Goal: Information Seeking & Learning: Learn about a topic

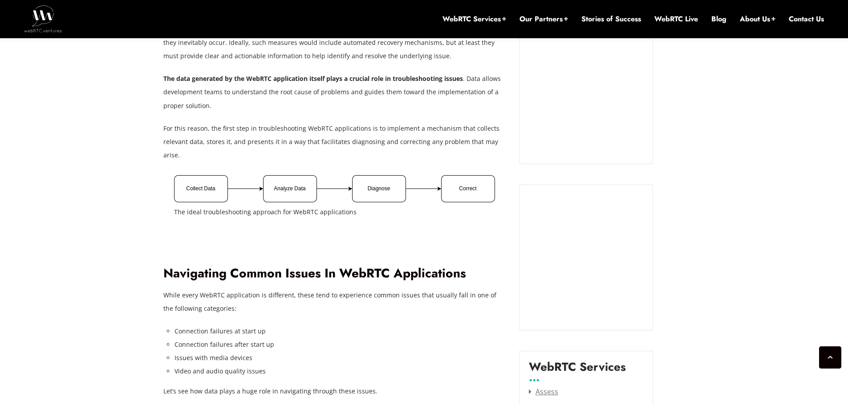
scroll to position [979, 0]
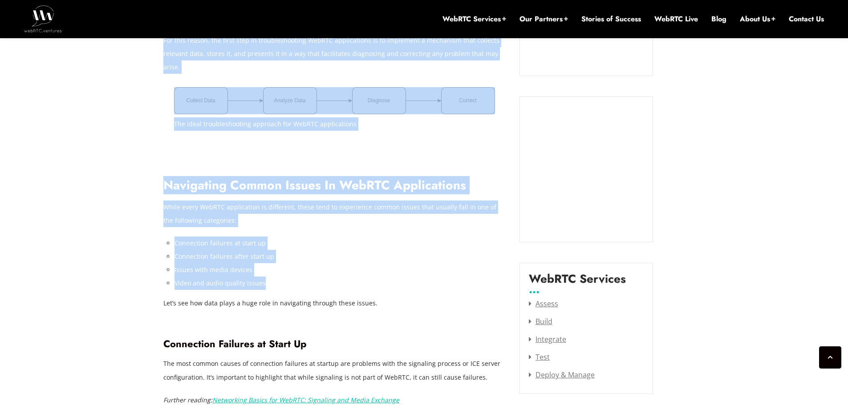
drag, startPoint x: 164, startPoint y: 237, endPoint x: 379, endPoint y: 278, distance: 218.8
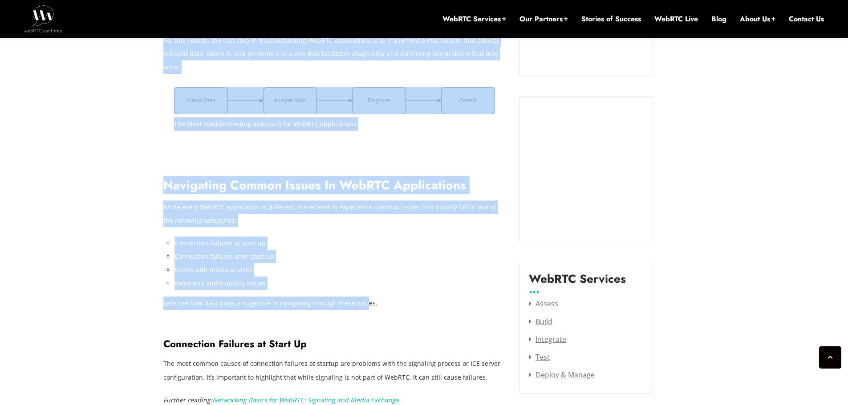
drag, startPoint x: 187, startPoint y: 230, endPoint x: 383, endPoint y: 284, distance: 203.0
click at [283, 250] on li "Connection failures after start up" at bounding box center [339, 256] width 331 height 13
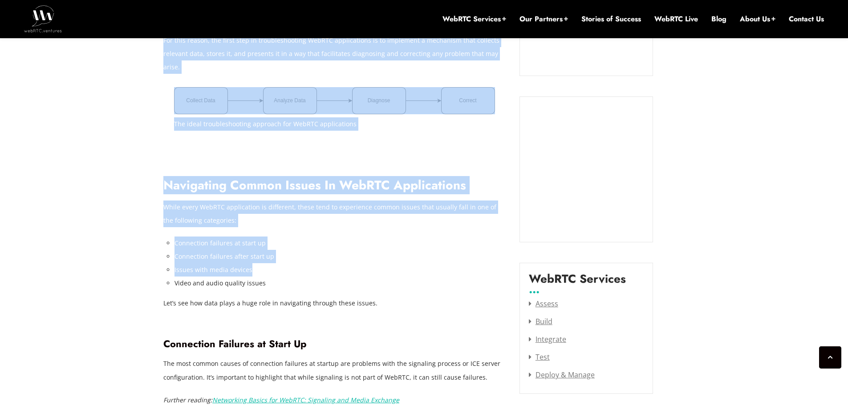
drag, startPoint x: 434, startPoint y: 268, endPoint x: 531, endPoint y: 276, distance: 97.3
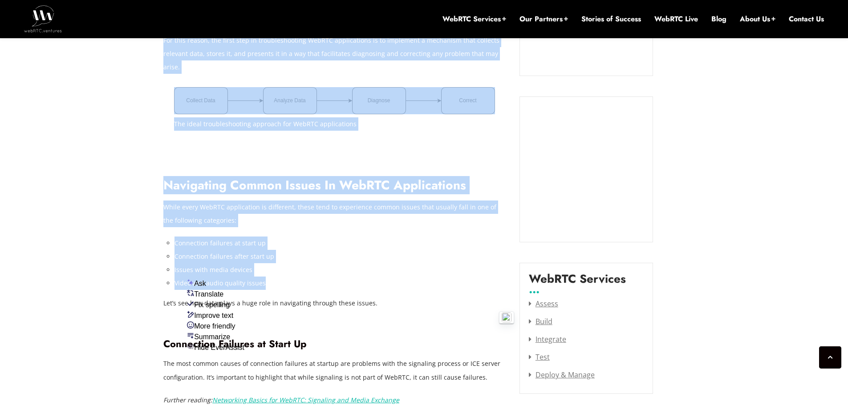
click at [413, 263] on li "Issues with media devices" at bounding box center [339, 269] width 331 height 13
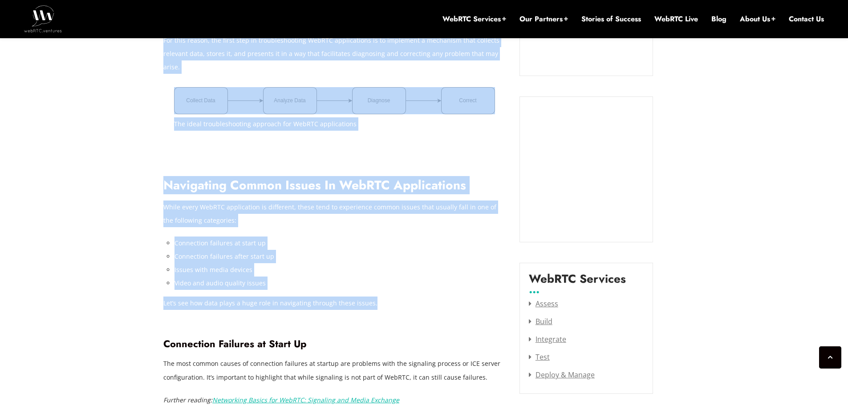
drag, startPoint x: 151, startPoint y: 247, endPoint x: 525, endPoint y: 291, distance: 376.3
click at [230, 263] on li "Issues with media devices" at bounding box center [339, 269] width 331 height 13
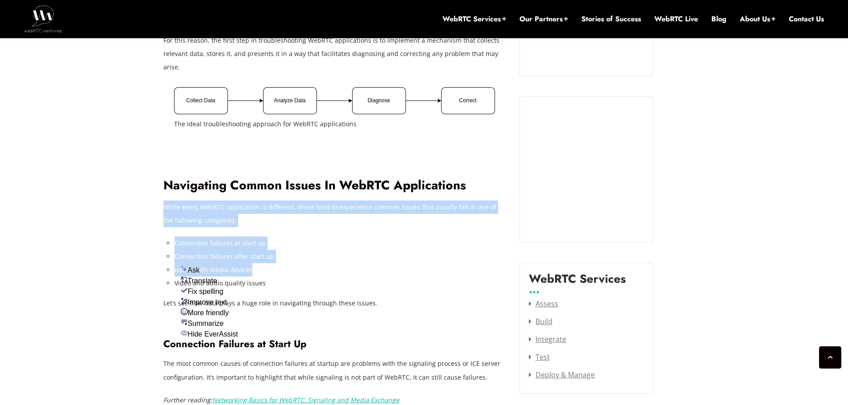
drag, startPoint x: 164, startPoint y: 189, endPoint x: 393, endPoint y: 257, distance: 239.4
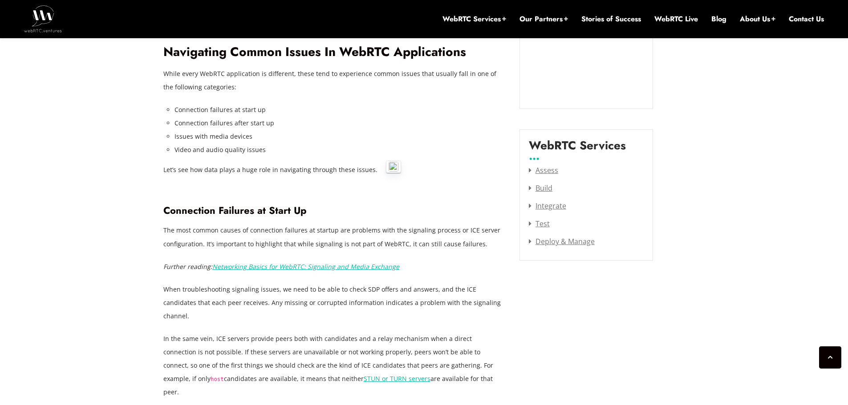
click at [198, 163] on p "Let’s see how data plays a huge role in navigating through these issues." at bounding box center [334, 169] width 343 height 13
drag, startPoint x: 185, startPoint y: 158, endPoint x: 493, endPoint y: 230, distance: 316.7
click at [412, 163] on p "Let’s see how data plays a huge role in navigating through these issues." at bounding box center [334, 169] width 343 height 13
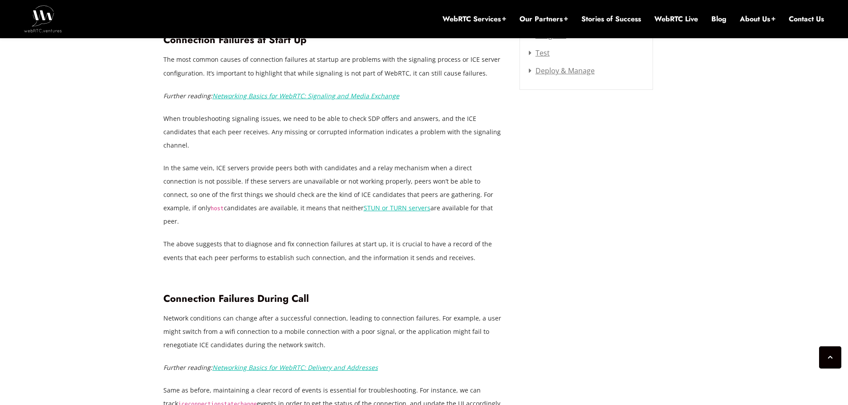
scroll to position [1335, 0]
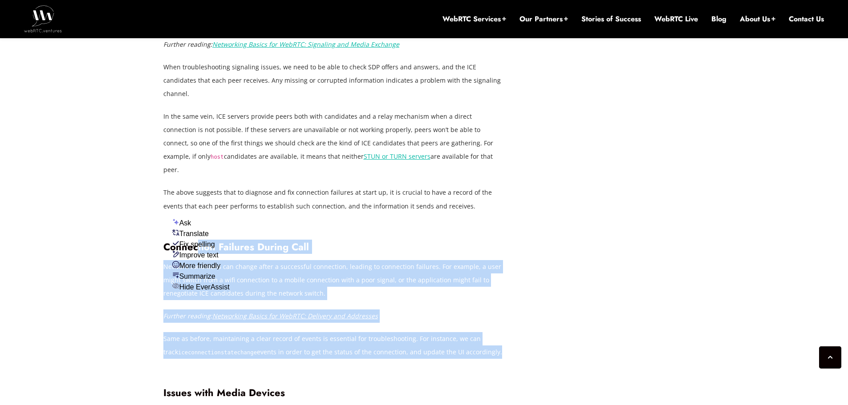
drag, startPoint x: 208, startPoint y: 206, endPoint x: 462, endPoint y: 326, distance: 280.7
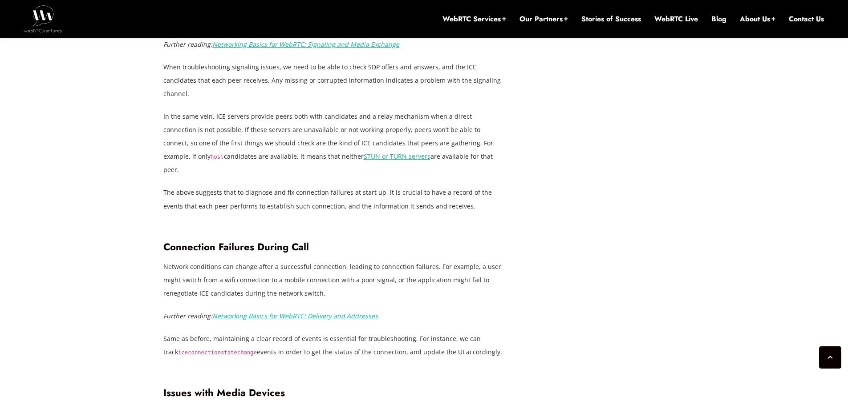
scroll to position [1513, 0]
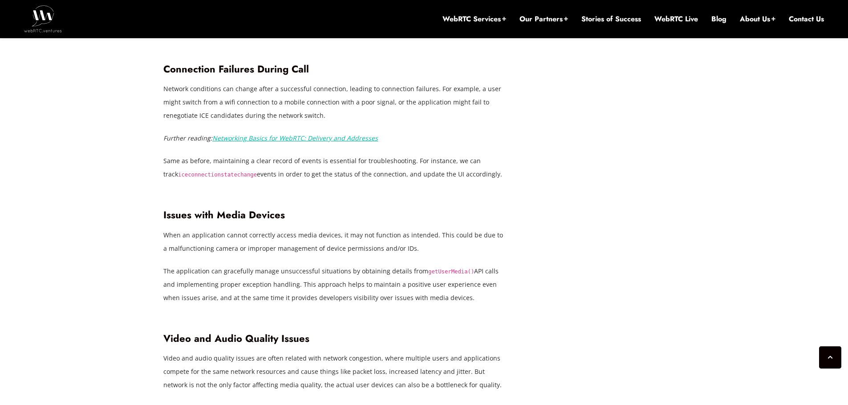
click at [350, 134] on em "Networking Basics for WebRTC: Delivery and Addresses" at bounding box center [295, 138] width 166 height 8
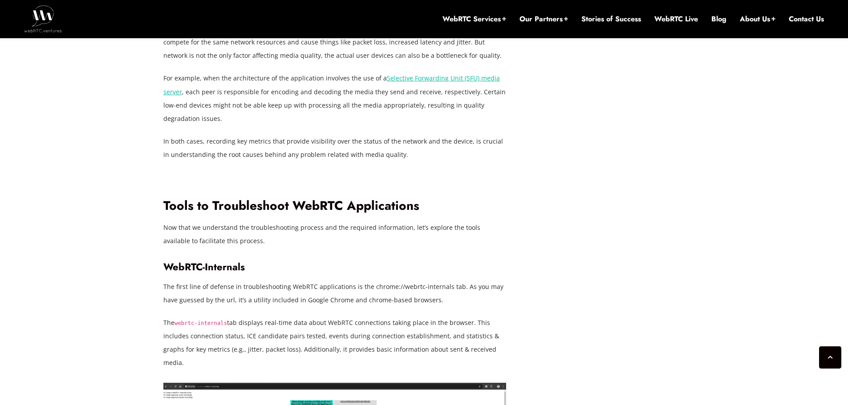
scroll to position [1869, 0]
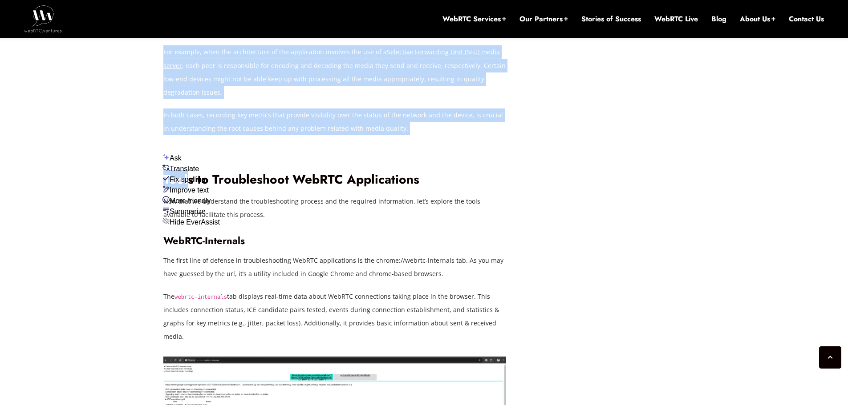
drag, startPoint x: 189, startPoint y: 122, endPoint x: 540, endPoint y: 207, distance: 361.2
click at [562, 198] on div "[DATE] [PERSON_NAME] Comments Off on Troubleshooting WebRTC Applications: Essen…" at bounding box center [424, 154] width 532 height 3172
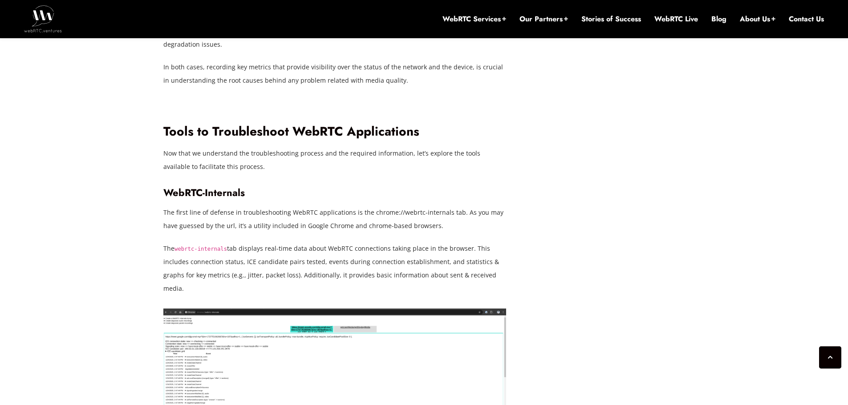
scroll to position [1913, 0]
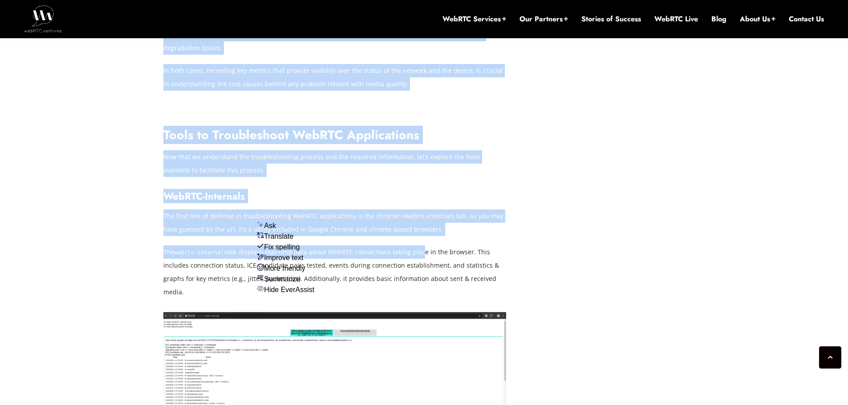
drag, startPoint x: 216, startPoint y: 158, endPoint x: 415, endPoint y: 203, distance: 203.9
click at [415, 203] on div "[DATE] [PERSON_NAME] Comments Off on Troubleshooting WebRTC Applications: Essen…" at bounding box center [424, 109] width 848 height 3279
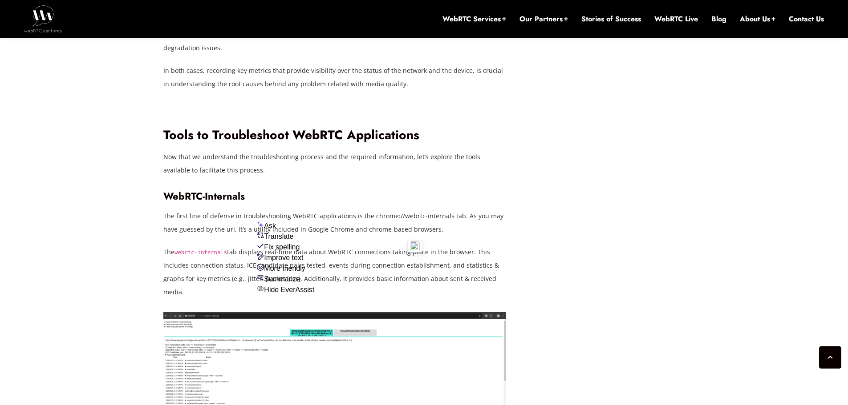
click at [146, 229] on div "[DATE] [PERSON_NAME] Comments Off on Troubleshooting WebRTC Applications: Essen…" at bounding box center [424, 109] width 848 height 3279
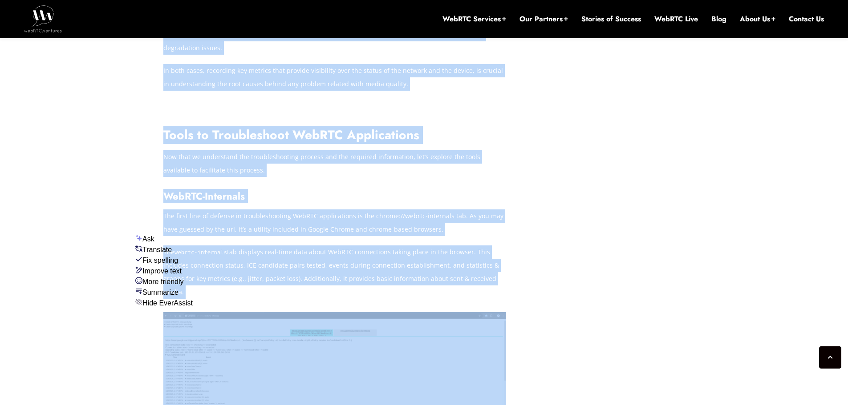
drag, startPoint x: 182, startPoint y: 219, endPoint x: 467, endPoint y: 251, distance: 286.5
click at [467, 251] on div "[DATE] [PERSON_NAME] Comments Off on Troubleshooting WebRTC Applications: Essen…" at bounding box center [424, 110] width 532 height 3172
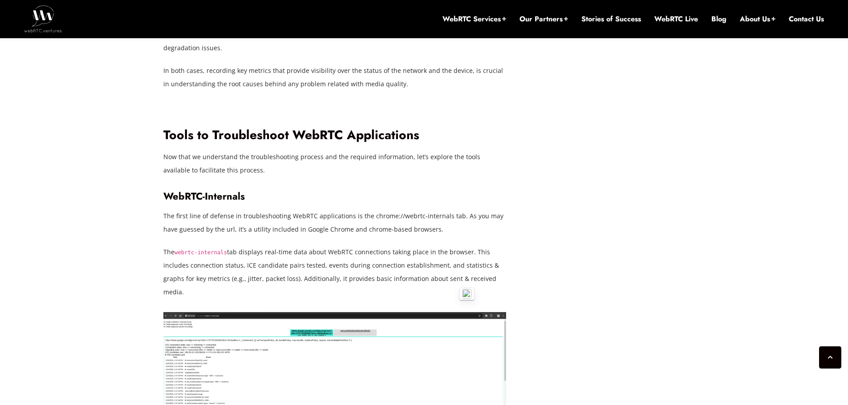
click at [561, 216] on div "[DATE] [PERSON_NAME] Comments Off on Troubleshooting WebRTC Applications: Essen…" at bounding box center [424, 110] width 532 height 3172
click at [290, 312] on img at bounding box center [334, 404] width 343 height 184
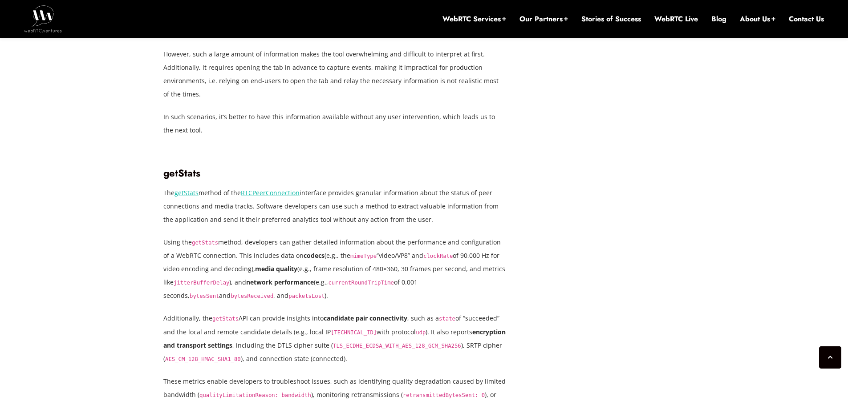
scroll to position [2269, 0]
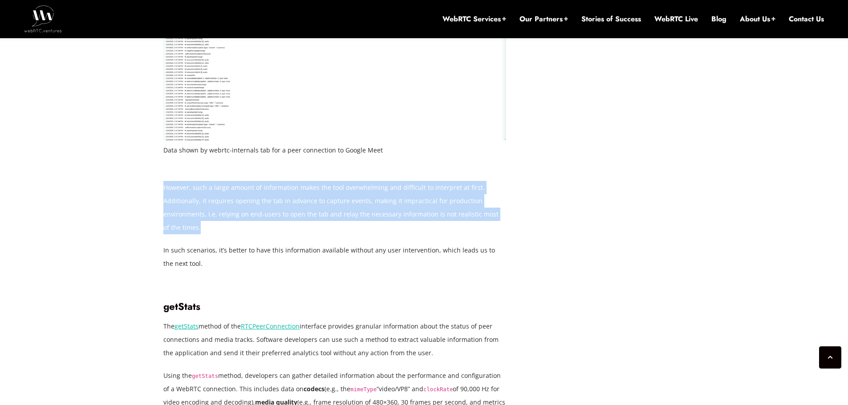
drag, startPoint x: 164, startPoint y: 120, endPoint x: 447, endPoint y: 174, distance: 288.2
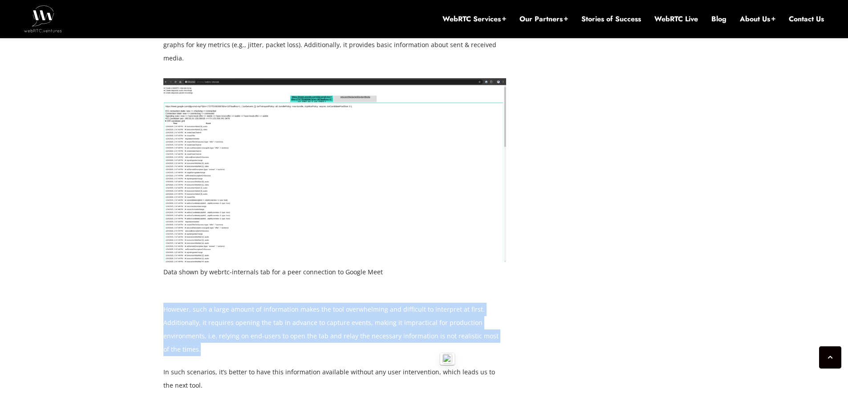
scroll to position [2136, 0]
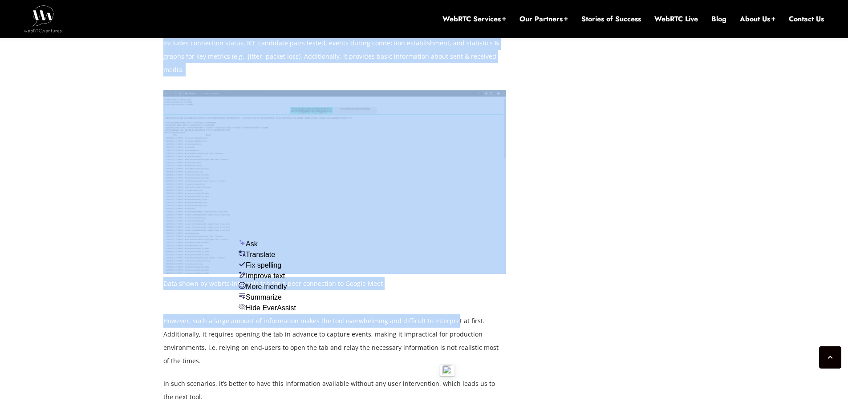
drag, startPoint x: 150, startPoint y: 231, endPoint x: 451, endPoint y: 274, distance: 303.4
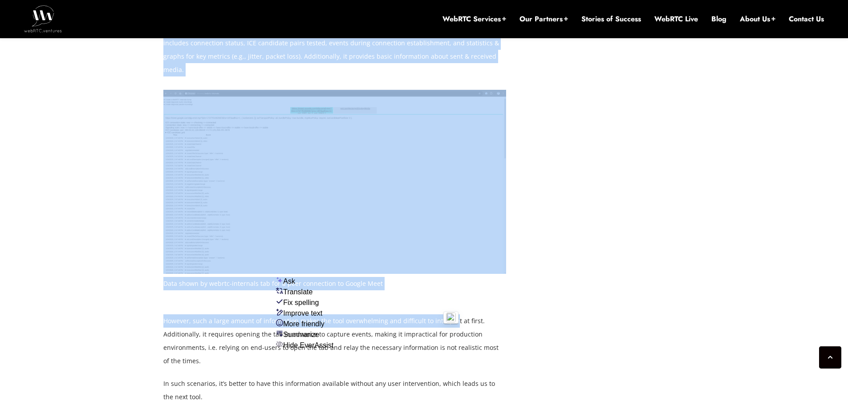
click at [409, 239] on figure "Data shown by webrtc-internals tab for a peer connection to Google Meet" at bounding box center [334, 193] width 343 height 207
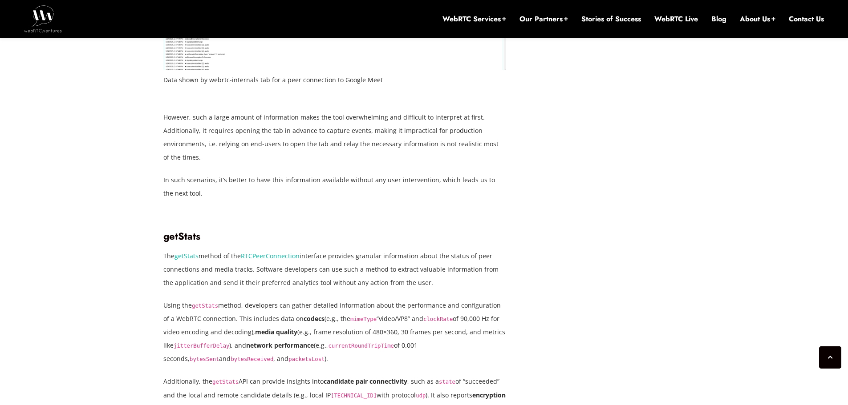
scroll to position [2358, 0]
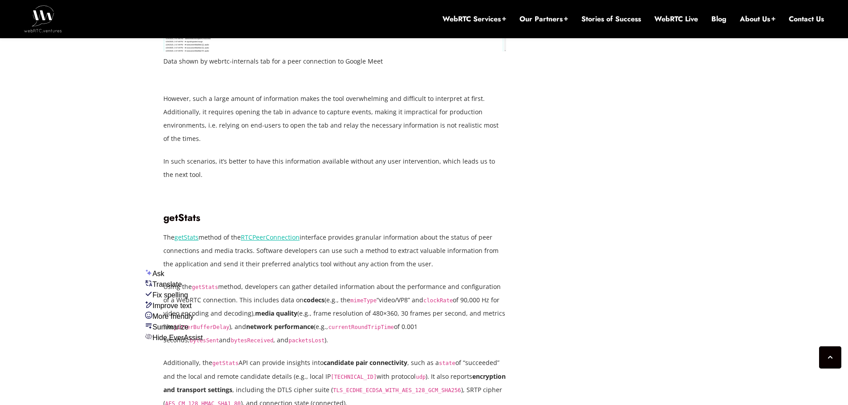
drag, startPoint x: 230, startPoint y: 255, endPoint x: 554, endPoint y: 284, distance: 324.3
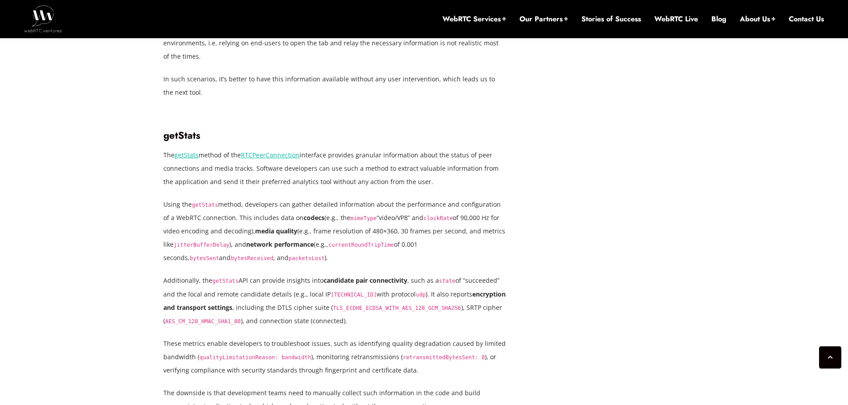
scroll to position [2447, 0]
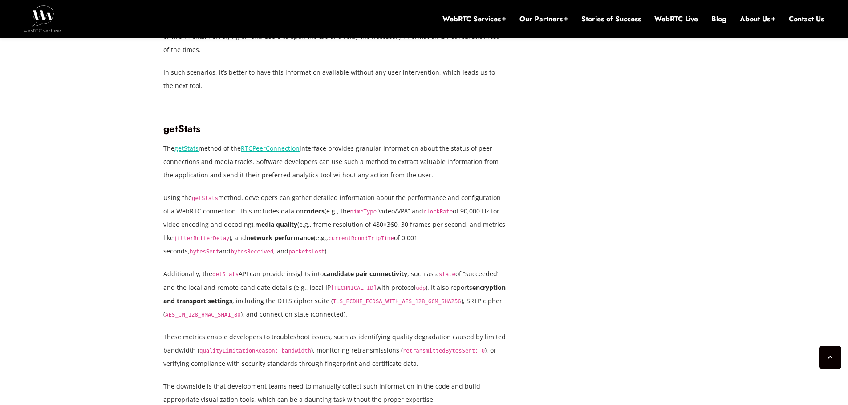
click at [276, 144] on link "RTCPeerConnection" at bounding box center [270, 148] width 59 height 8
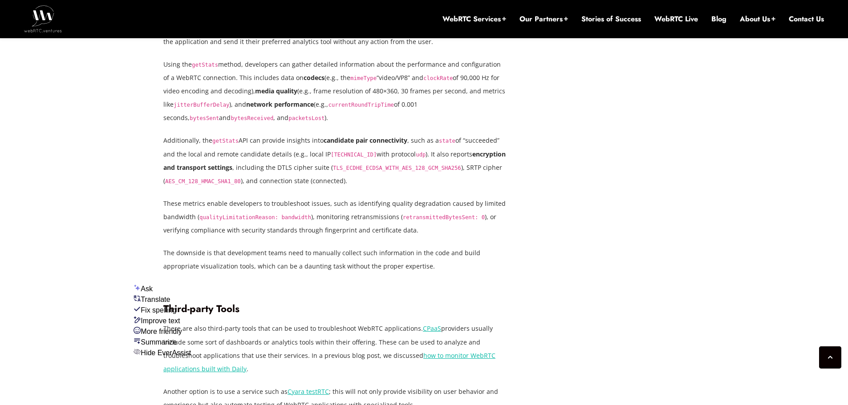
drag, startPoint x: 279, startPoint y: 282, endPoint x: 542, endPoint y: 299, distance: 263.1
drag, startPoint x: 492, startPoint y: 236, endPoint x: 495, endPoint y: 241, distance: 5.6
click at [423, 324] on link "CPaaS" at bounding box center [432, 328] width 18 height 8
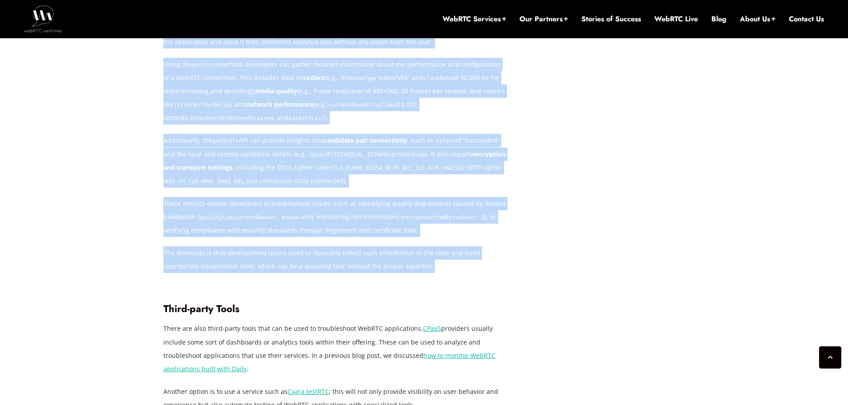
drag, startPoint x: 146, startPoint y: 100, endPoint x: 487, endPoint y: 243, distance: 369.8
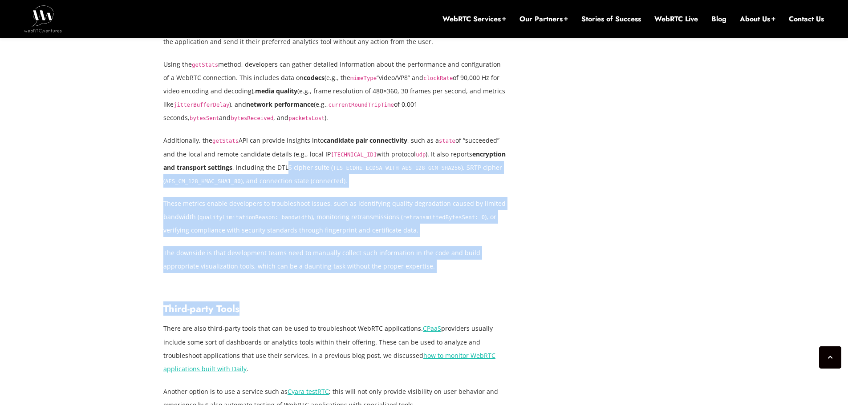
drag, startPoint x: 294, startPoint y: 112, endPoint x: 441, endPoint y: 261, distance: 209.5
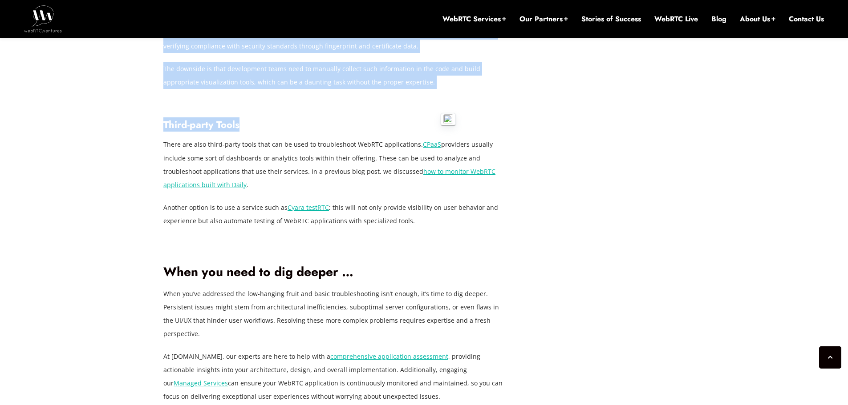
scroll to position [2848, 0]
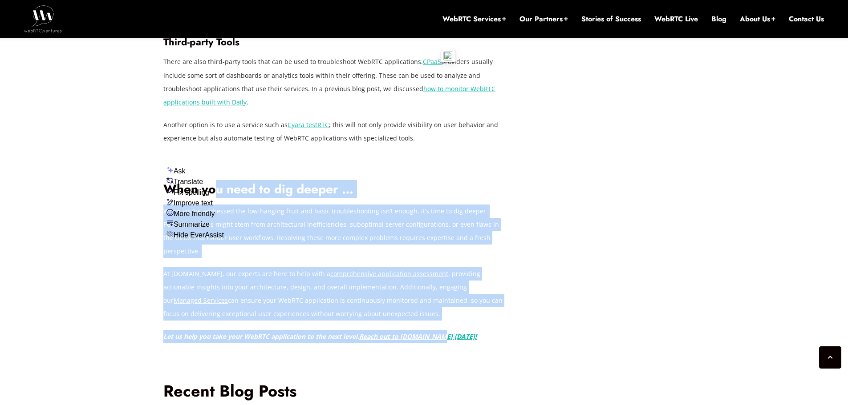
drag, startPoint x: 212, startPoint y: 134, endPoint x: 447, endPoint y: 273, distance: 272.3
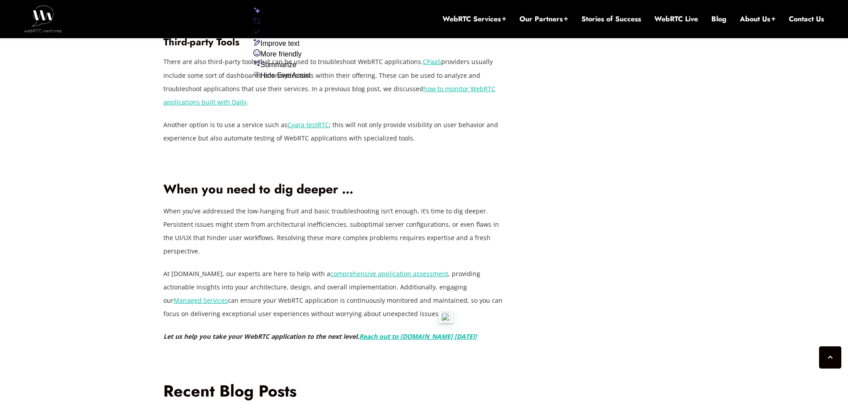
click at [198, 182] on h2 "When you need to dig deeper …" at bounding box center [334, 190] width 343 height 16
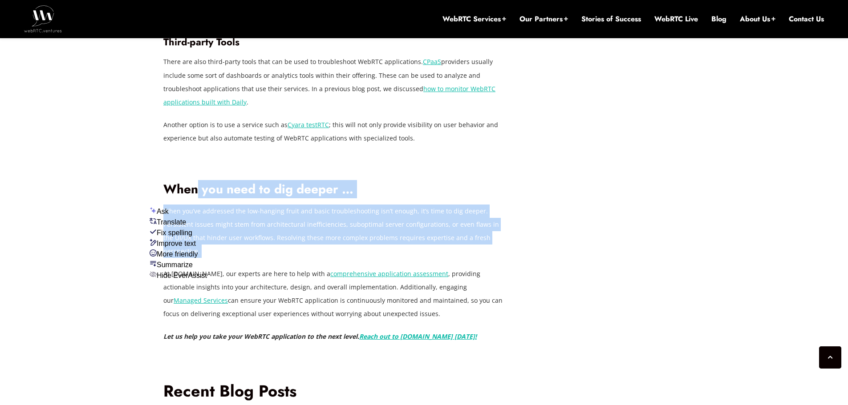
drag, startPoint x: 198, startPoint y: 138, endPoint x: 505, endPoint y: 205, distance: 314.3
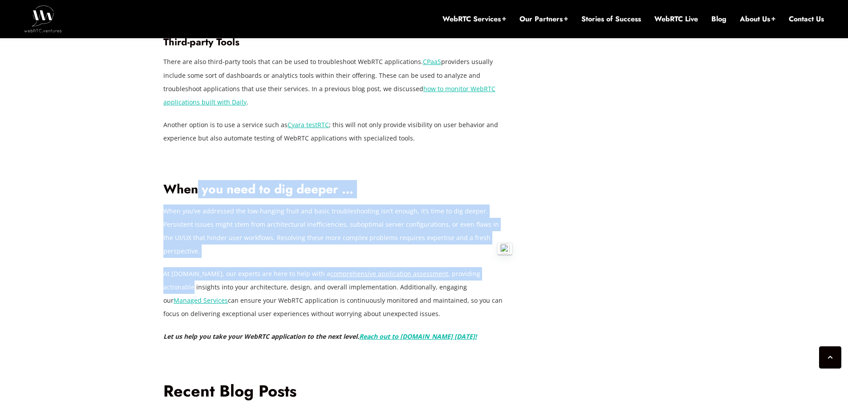
scroll to position [2892, 0]
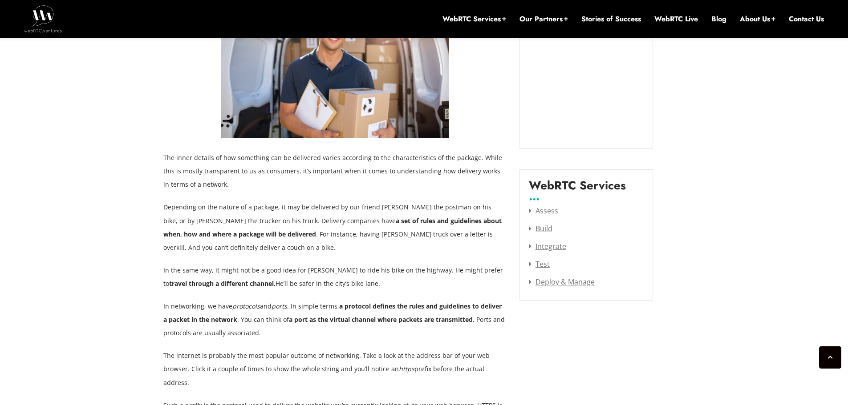
scroll to position [1032, 0]
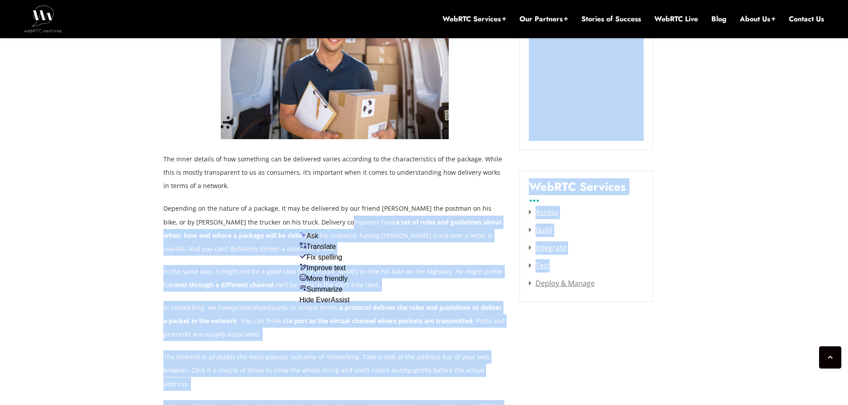
drag, startPoint x: 323, startPoint y: 224, endPoint x: 335, endPoint y: 361, distance: 137.1
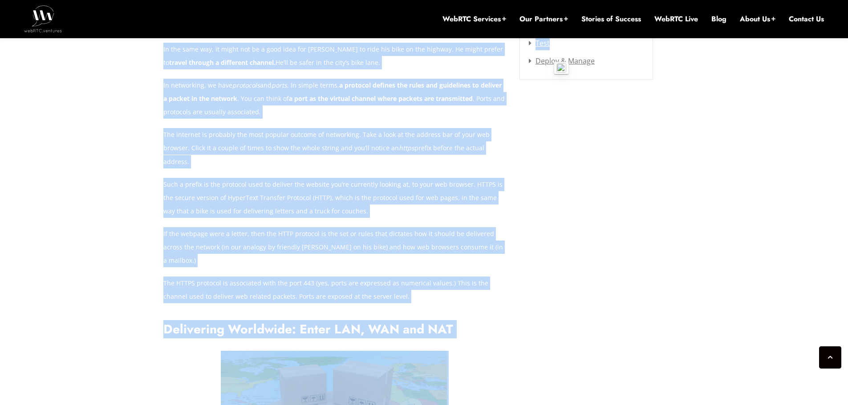
click at [313, 322] on h2 "Delivering Worldwide: Enter LAN, WAN and NAT" at bounding box center [334, 330] width 343 height 16
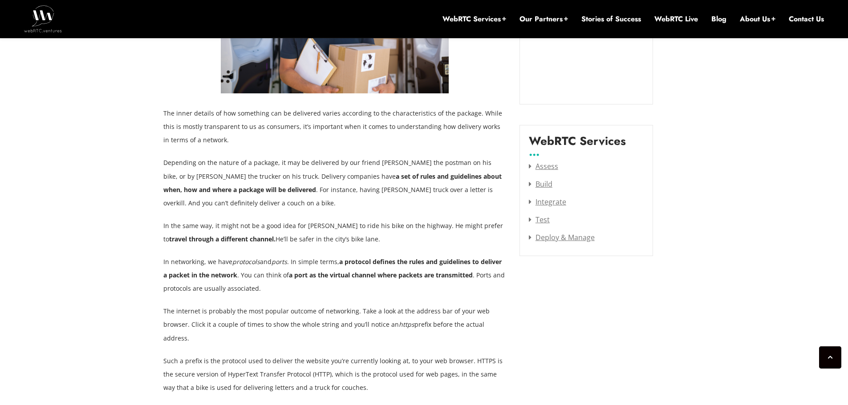
scroll to position [1077, 0]
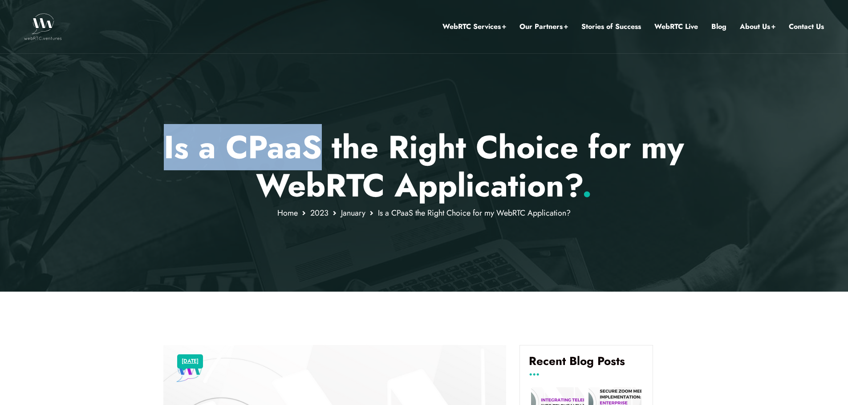
click at [685, 149] on div "Is a CPaaS the Right Choice for my WebRTC Application? . Home 2023 January Is a…" at bounding box center [424, 146] width 848 height 292
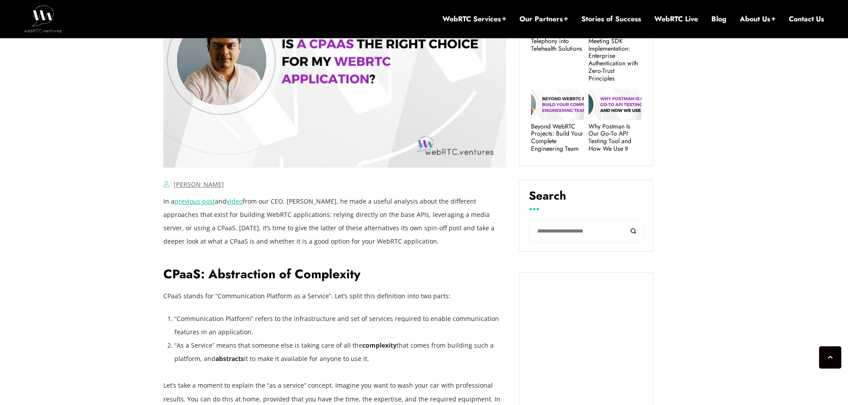
scroll to position [498, 0]
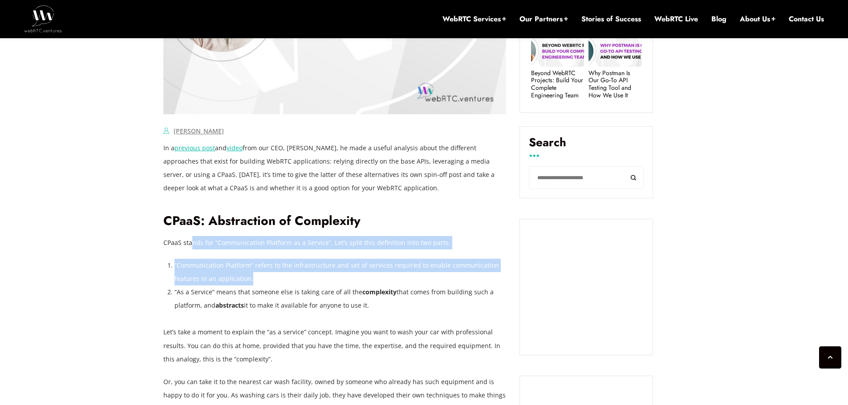
drag, startPoint x: 190, startPoint y: 234, endPoint x: 436, endPoint y: 295, distance: 252.5
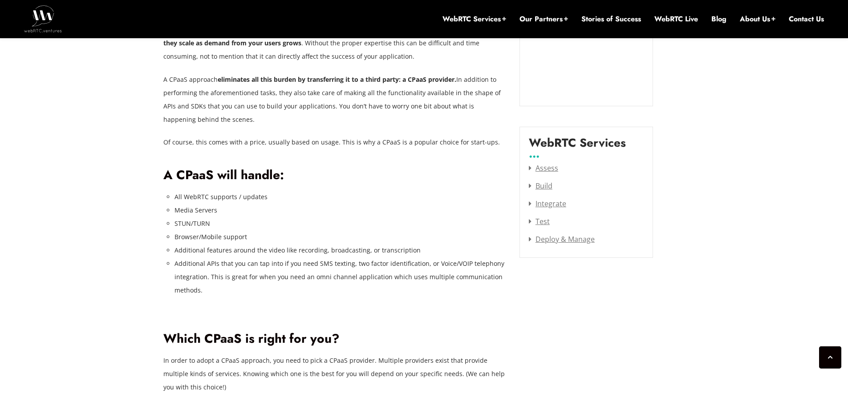
scroll to position [1166, 0]
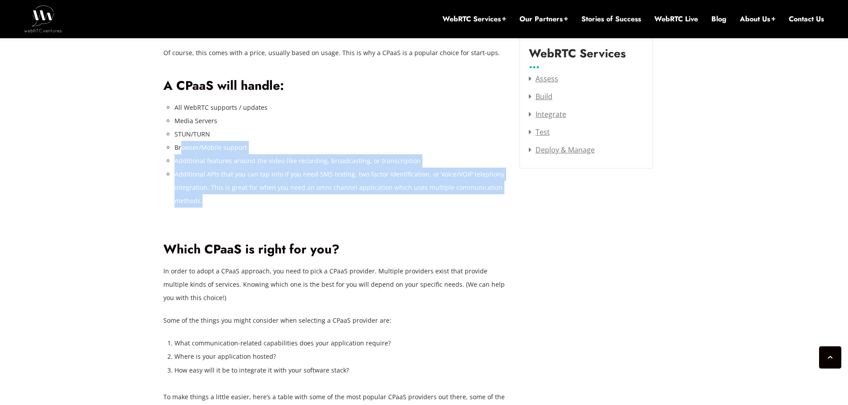
drag, startPoint x: 182, startPoint y: 145, endPoint x: 361, endPoint y: 219, distance: 193.9
click at [361, 219] on div "In a previous post and video from our CEO, Arin Sime, he made a useful analysis…" at bounding box center [334, 203] width 343 height 1458
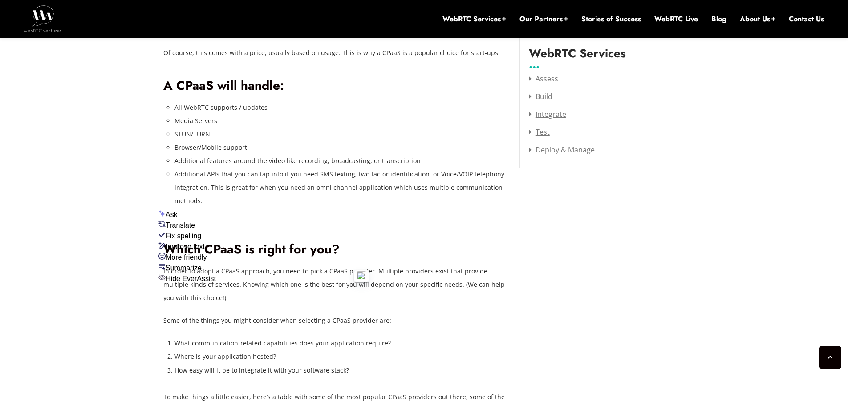
click at [299, 80] on h2 "A CPaaS will handle:" at bounding box center [334, 86] width 343 height 16
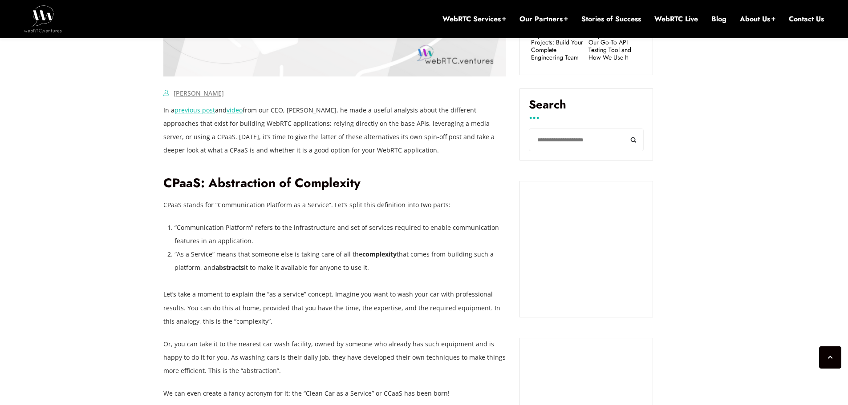
scroll to position [587, 0]
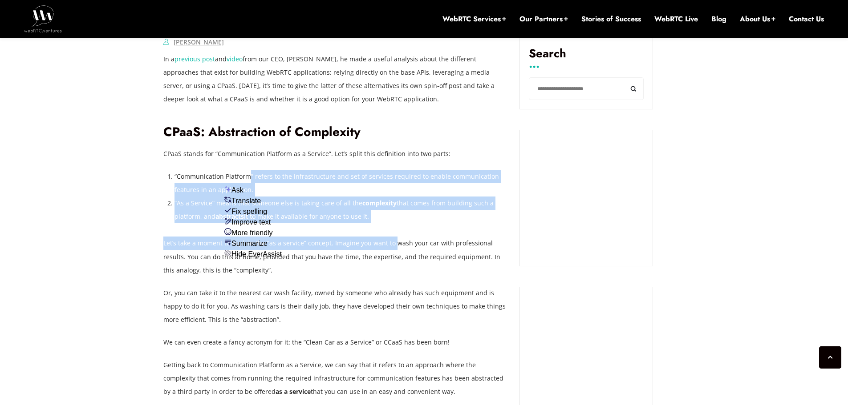
drag, startPoint x: 247, startPoint y: 162, endPoint x: 354, endPoint y: 277, distance: 156.2
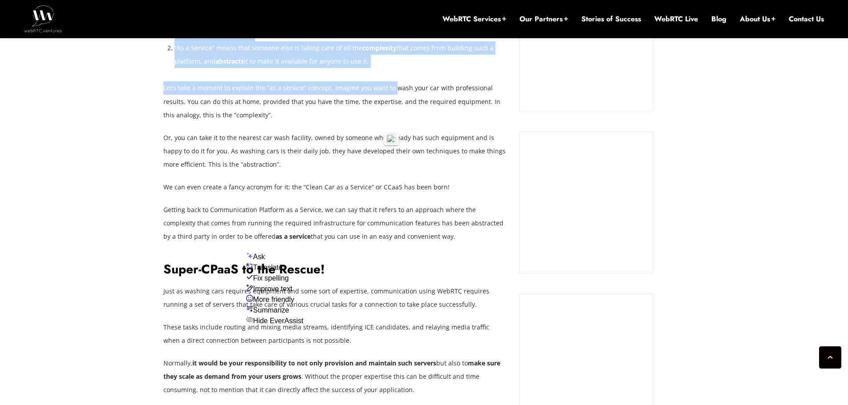
scroll to position [810, 0]
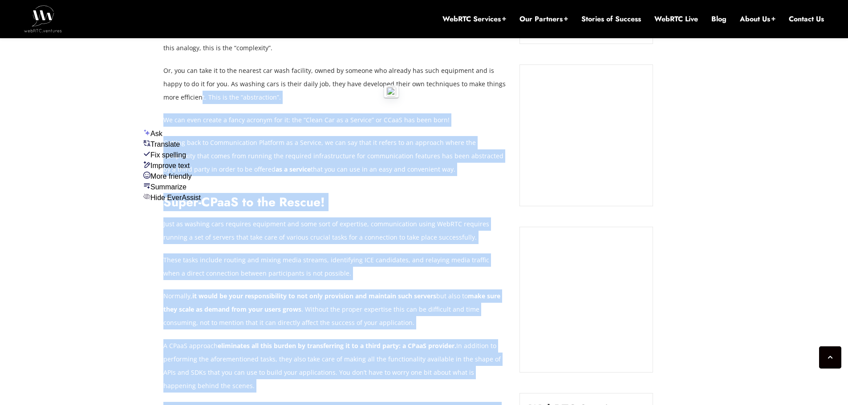
drag, startPoint x: 239, startPoint y: 121, endPoint x: 566, endPoint y: 191, distance: 334.0
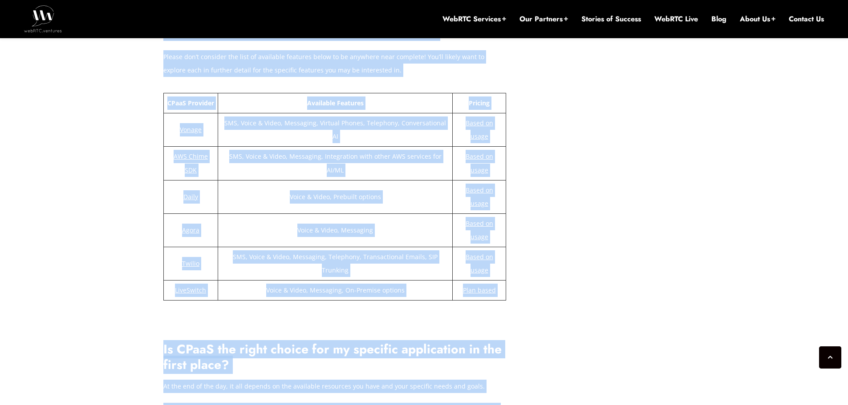
scroll to position [1611, 0]
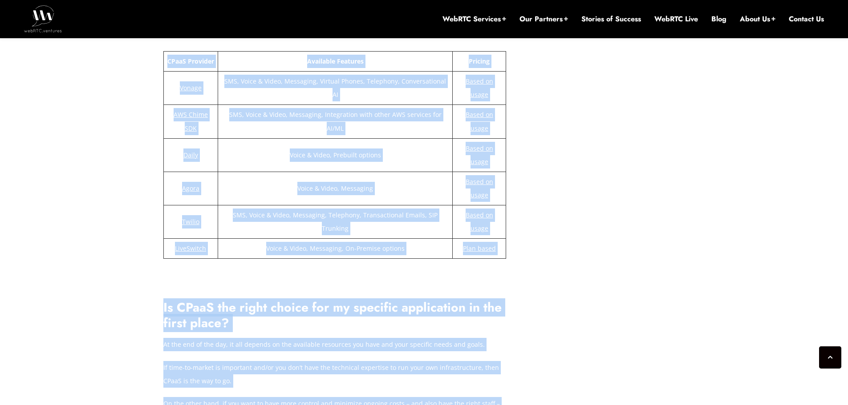
click at [231, 239] on td "Voice & Video, Messaging, On-Premise options" at bounding box center [335, 249] width 234 height 20
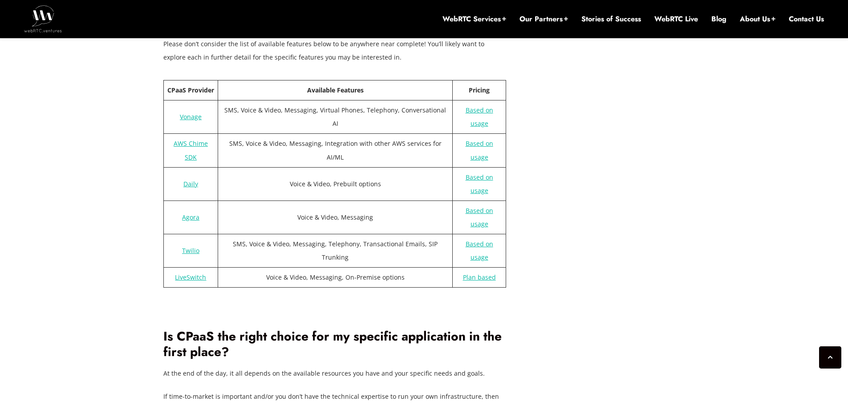
scroll to position [1566, 0]
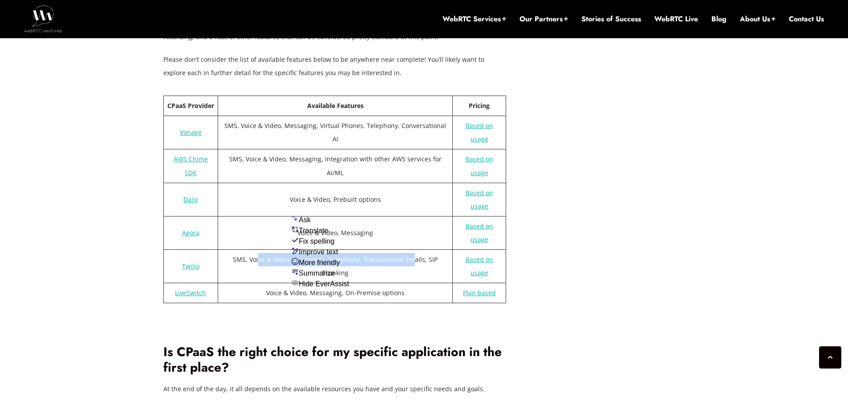
drag, startPoint x: 276, startPoint y: 196, endPoint x: 396, endPoint y: 205, distance: 120.5
click at [396, 250] on td "SMS, Voice & Video, Messaging, Telephony, Transactional Emails, SIP Trunking" at bounding box center [335, 266] width 234 height 33
click at [191, 262] on link "Twilio" at bounding box center [190, 266] width 17 height 8
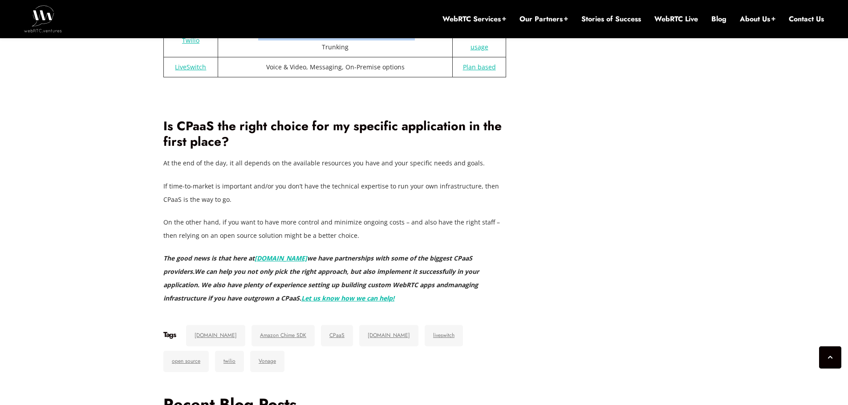
scroll to position [1789, 0]
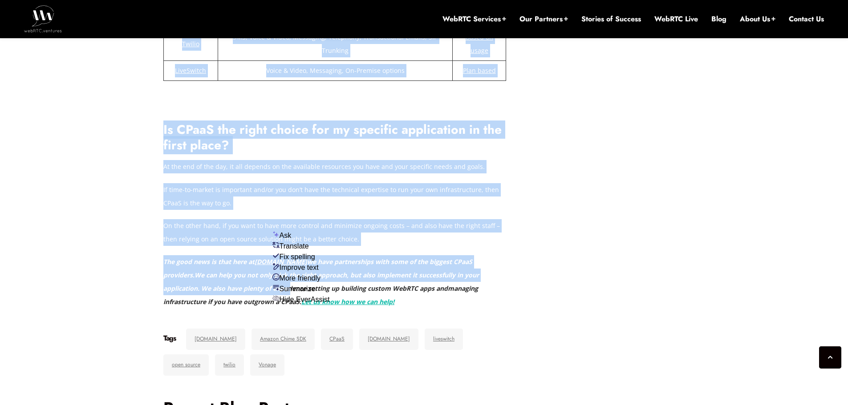
drag, startPoint x: 477, startPoint y: 233, endPoint x: 592, endPoint y: 233, distance: 115.2
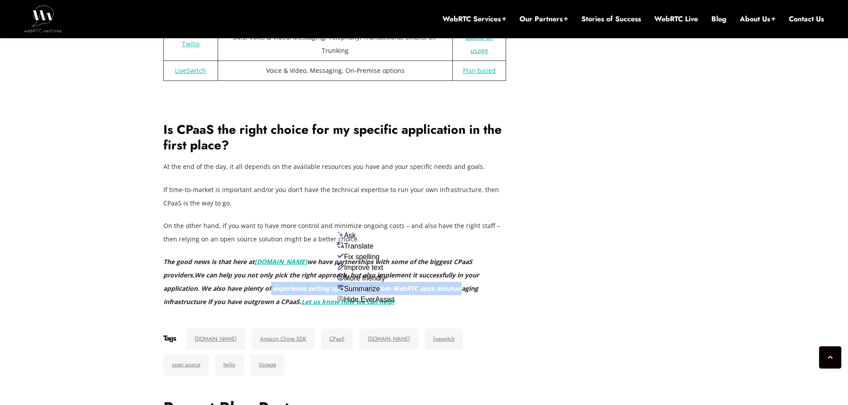
drag, startPoint x: 271, startPoint y: 219, endPoint x: 466, endPoint y: 226, distance: 195.9
click at [466, 255] on p "The good news is that here at WebRTC.ventures we have partnerships with some of…" at bounding box center [334, 281] width 343 height 53
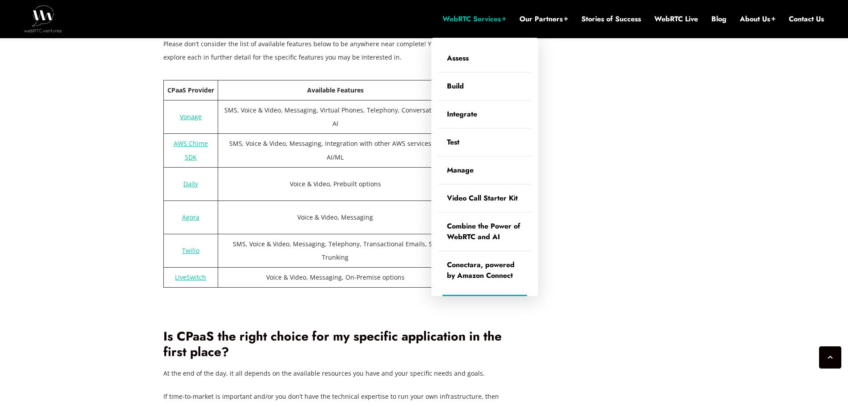
scroll to position [1566, 0]
